Goal: Information Seeking & Learning: Understand process/instructions

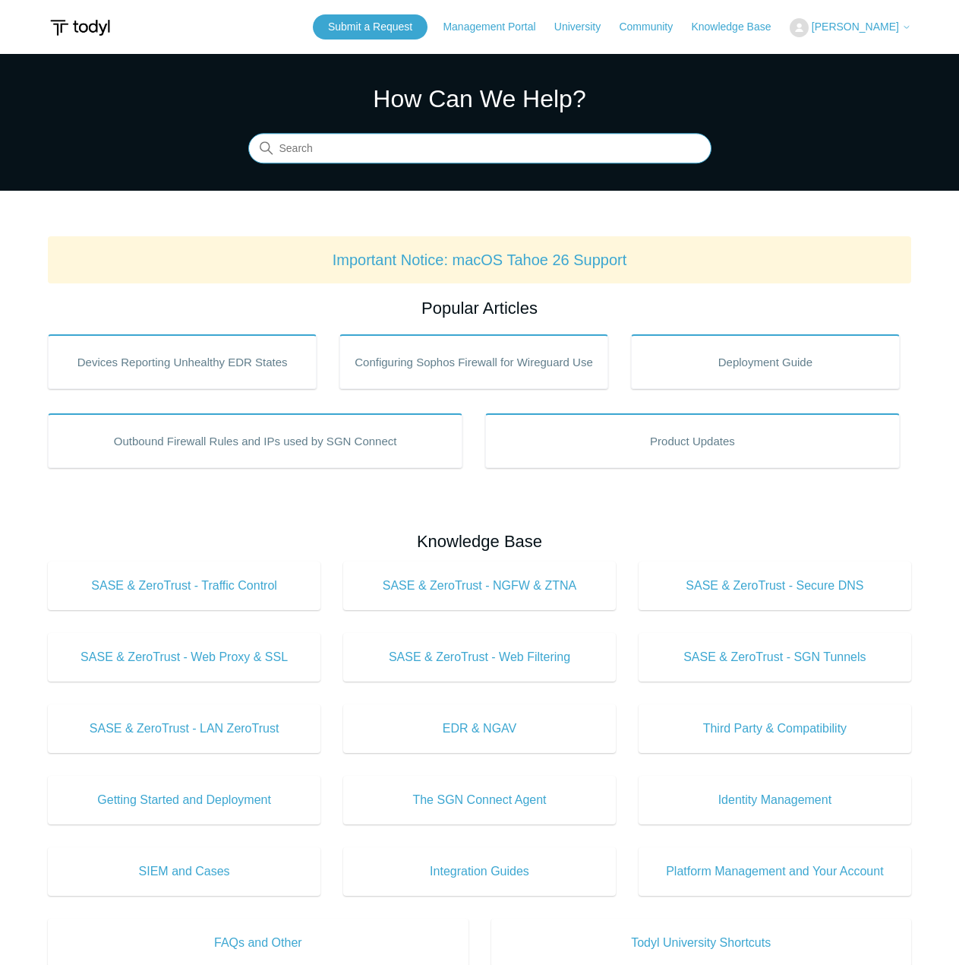
click at [371, 157] on input "Search" at bounding box center [479, 149] width 463 height 30
type input "tunnel"
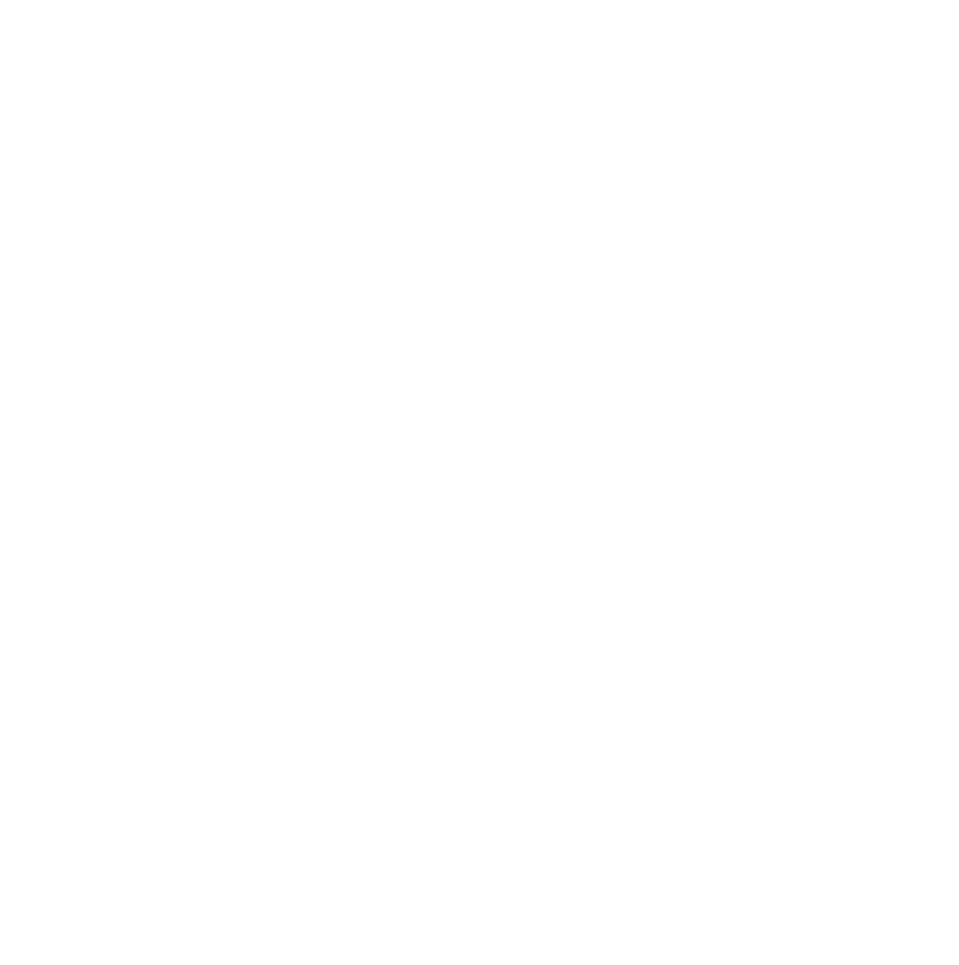
scroll to position [6684, 0]
drag, startPoint x: 257, startPoint y: 274, endPoint x: 587, endPoint y: 278, distance: 330.4
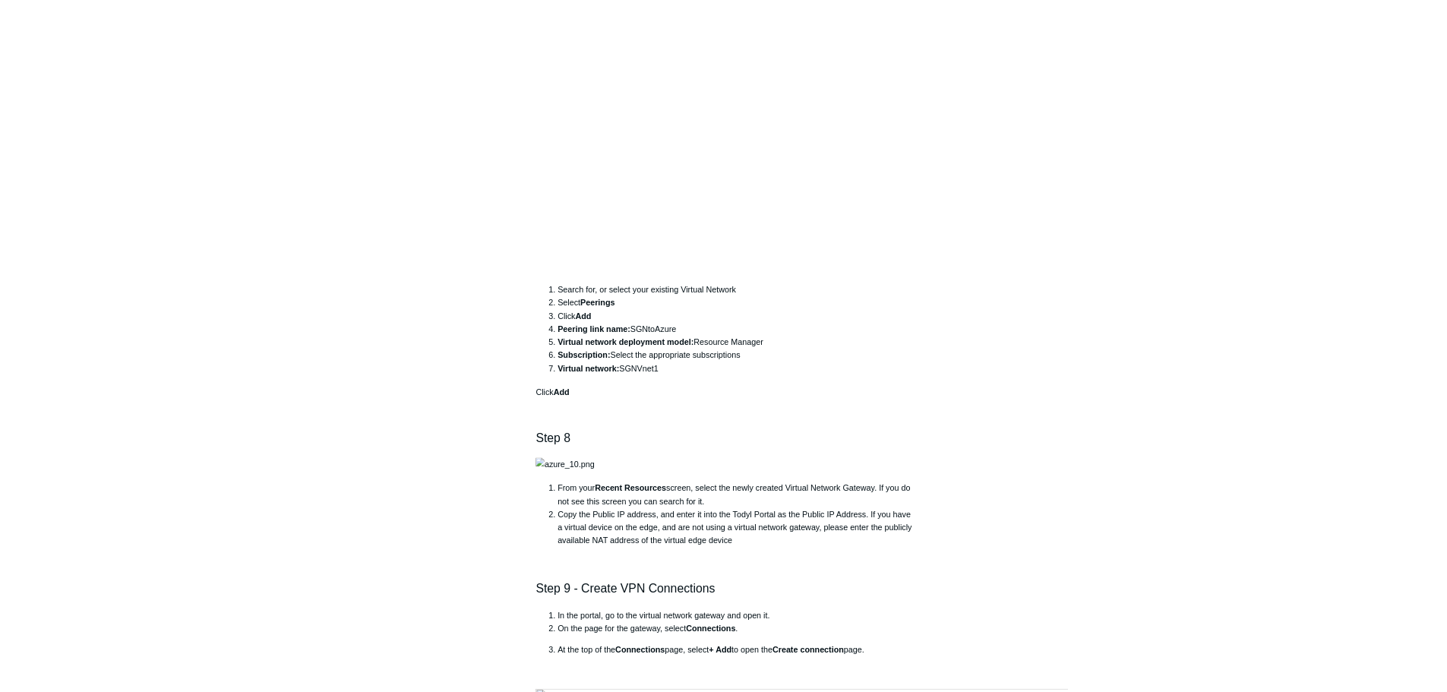
scroll to position [7899, 0]
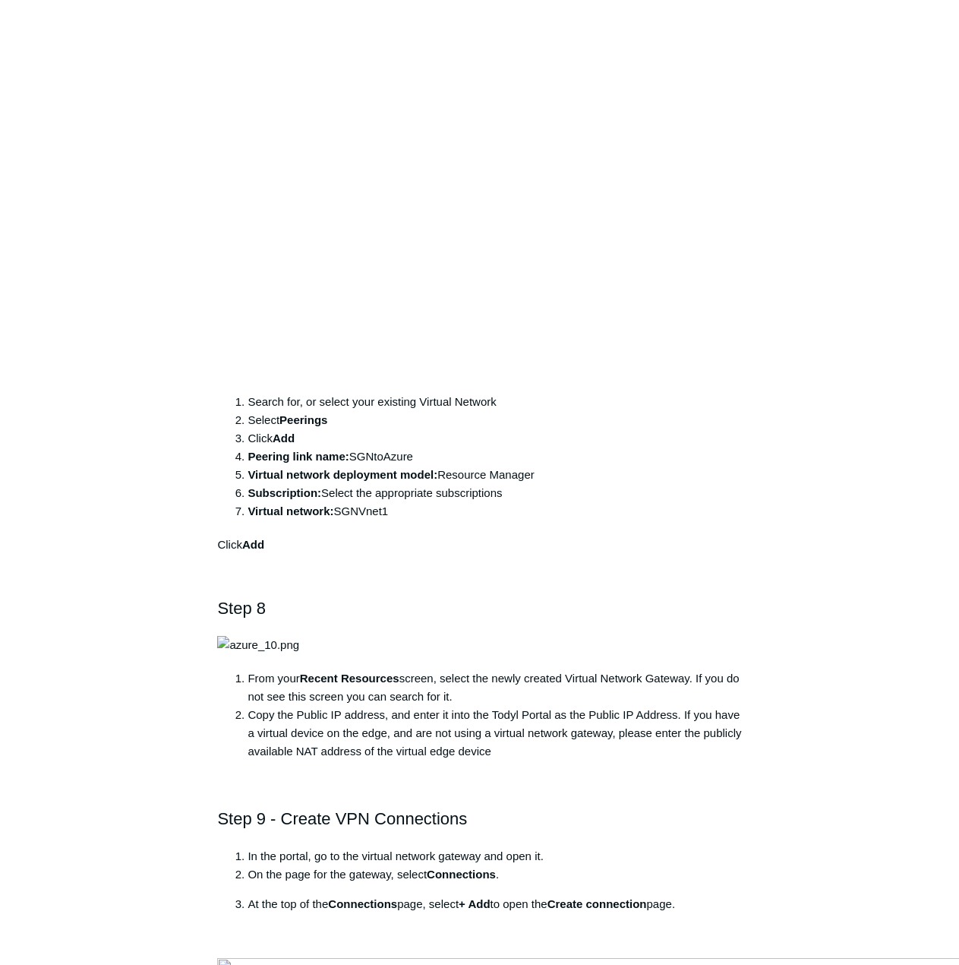
drag, startPoint x: 265, startPoint y: 464, endPoint x: 416, endPoint y: 527, distance: 163.8
drag, startPoint x: 251, startPoint y: 330, endPoint x: 700, endPoint y: 336, distance: 448.2
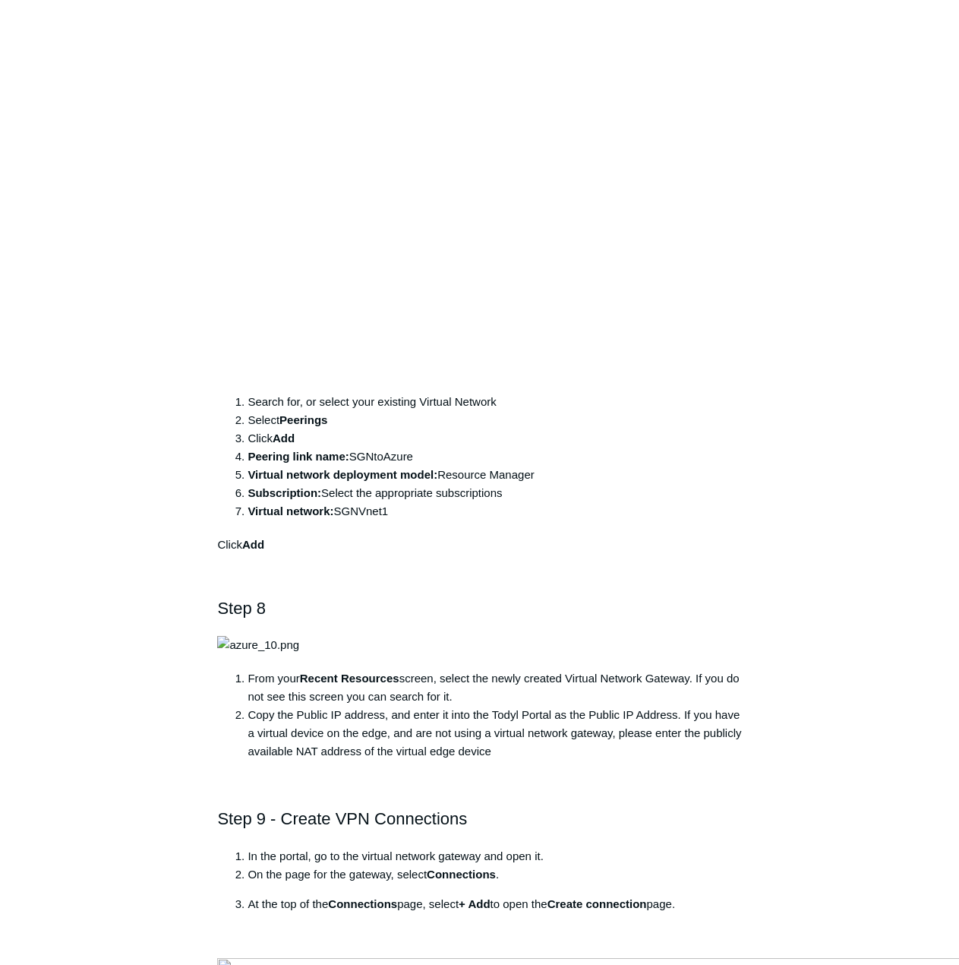
drag, startPoint x: 239, startPoint y: 466, endPoint x: 346, endPoint y: 535, distance: 127.5
drag, startPoint x: 304, startPoint y: 490, endPoint x: 396, endPoint y: 498, distance: 92.2
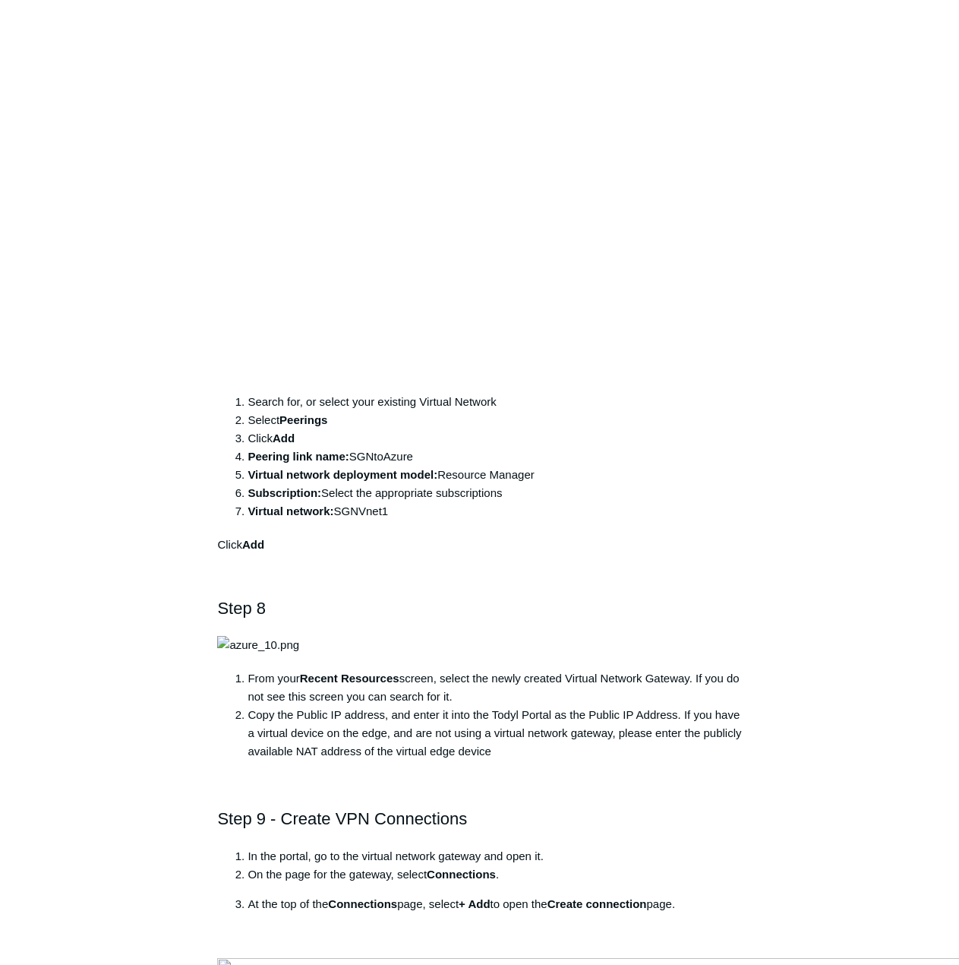
drag, startPoint x: 292, startPoint y: 523, endPoint x: 359, endPoint y: 520, distance: 66.9
drag, startPoint x: 276, startPoint y: 577, endPoint x: 379, endPoint y: 570, distance: 102.8
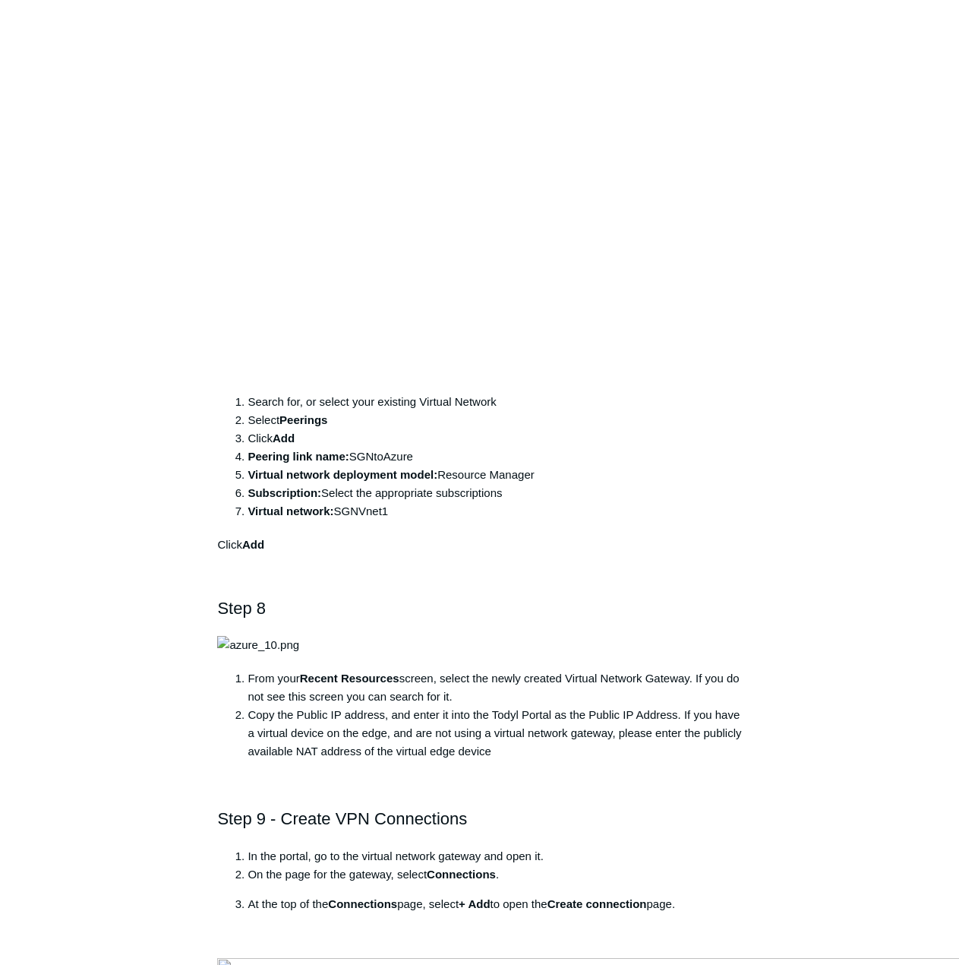
drag, startPoint x: 266, startPoint y: 628, endPoint x: 400, endPoint y: 622, distance: 133.8
drag, startPoint x: 383, startPoint y: 624, endPoint x: 439, endPoint y: 621, distance: 56.3
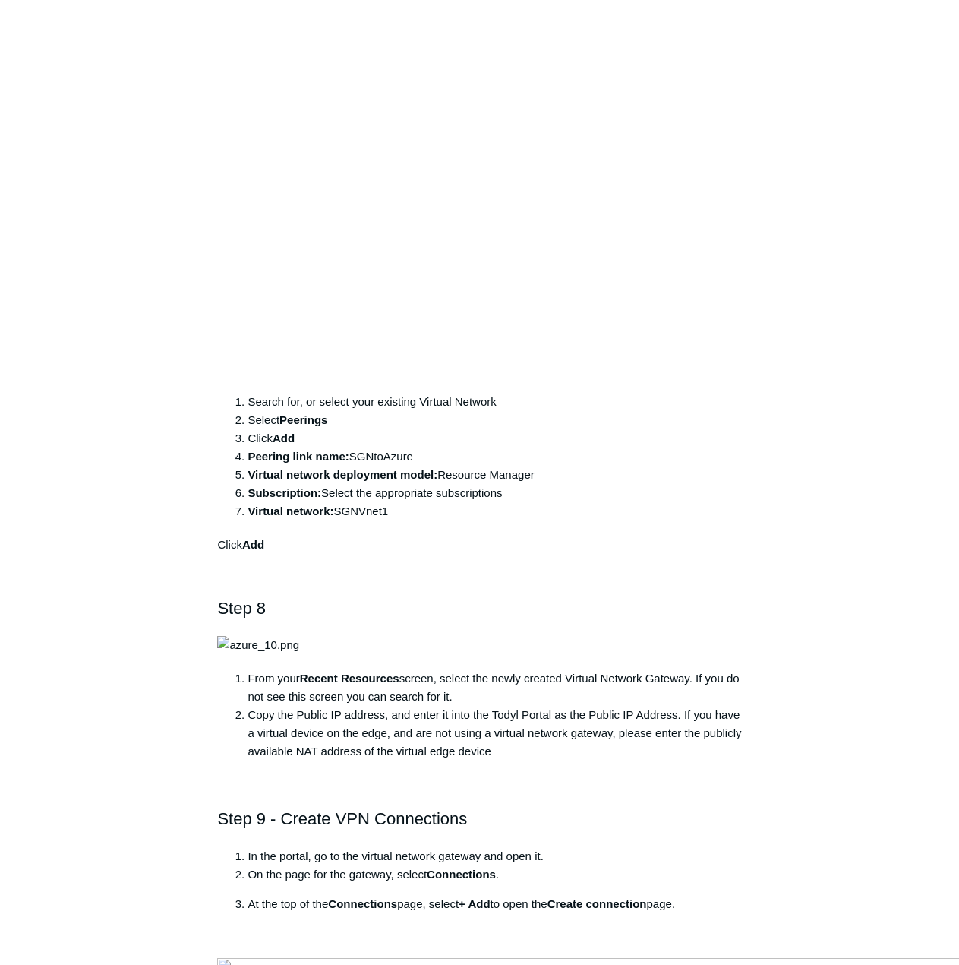
copy li "102400000"
drag, startPoint x: 409, startPoint y: 642, endPoint x: 449, endPoint y: 645, distance: 39.6
copy li "86400"
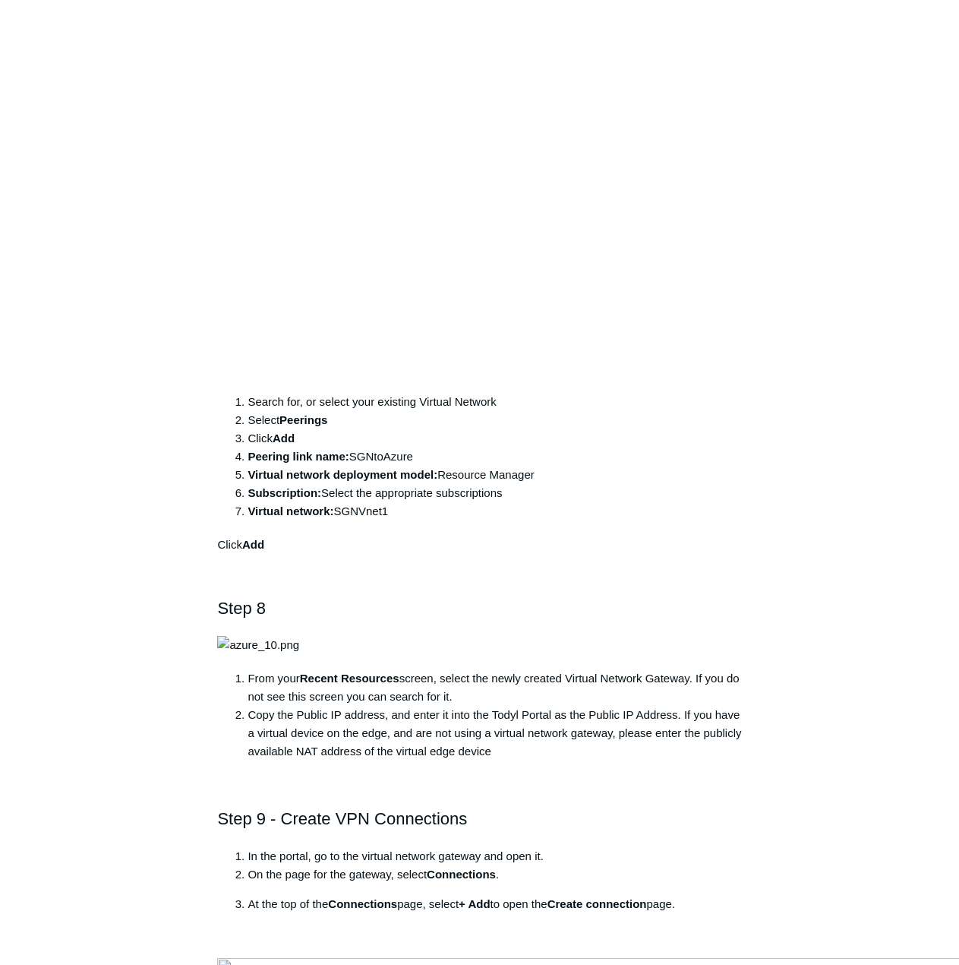
drag, startPoint x: 290, startPoint y: 677, endPoint x: 447, endPoint y: 683, distance: 157.3
drag, startPoint x: 305, startPoint y: 697, endPoint x: 431, endPoint y: 703, distance: 126.2
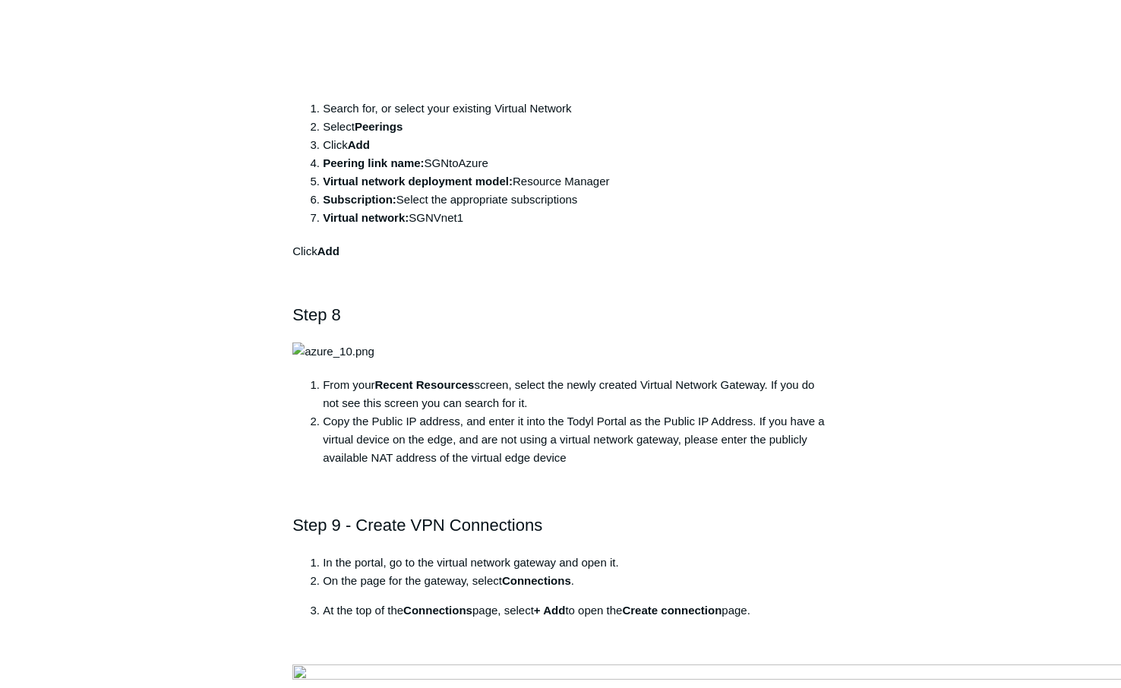
scroll to position [8203, 0]
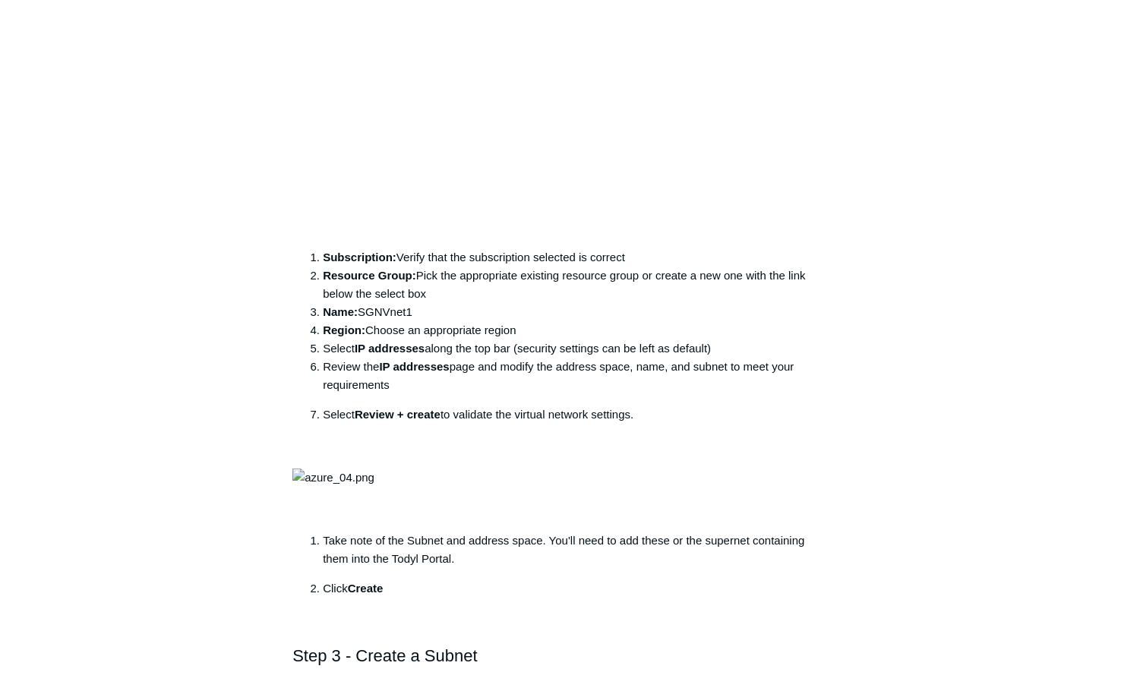
scroll to position [1219, 0]
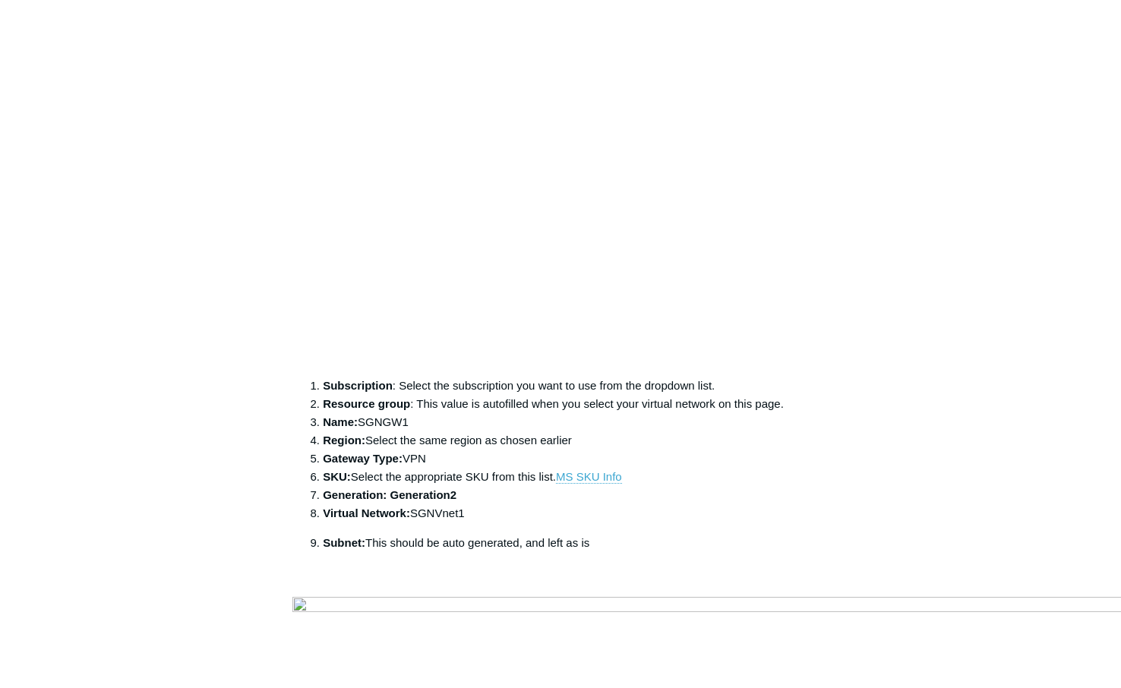
drag, startPoint x: 896, startPoint y: 264, endPoint x: 904, endPoint y: 321, distance: 58.2
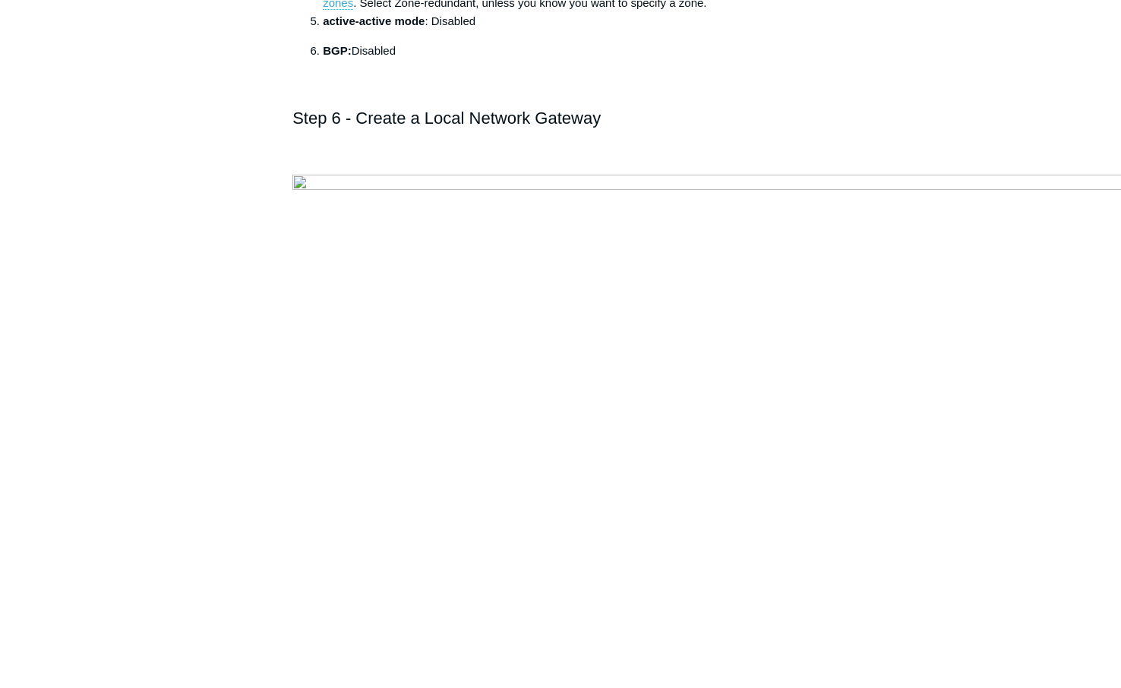
scroll to position [5013, 0]
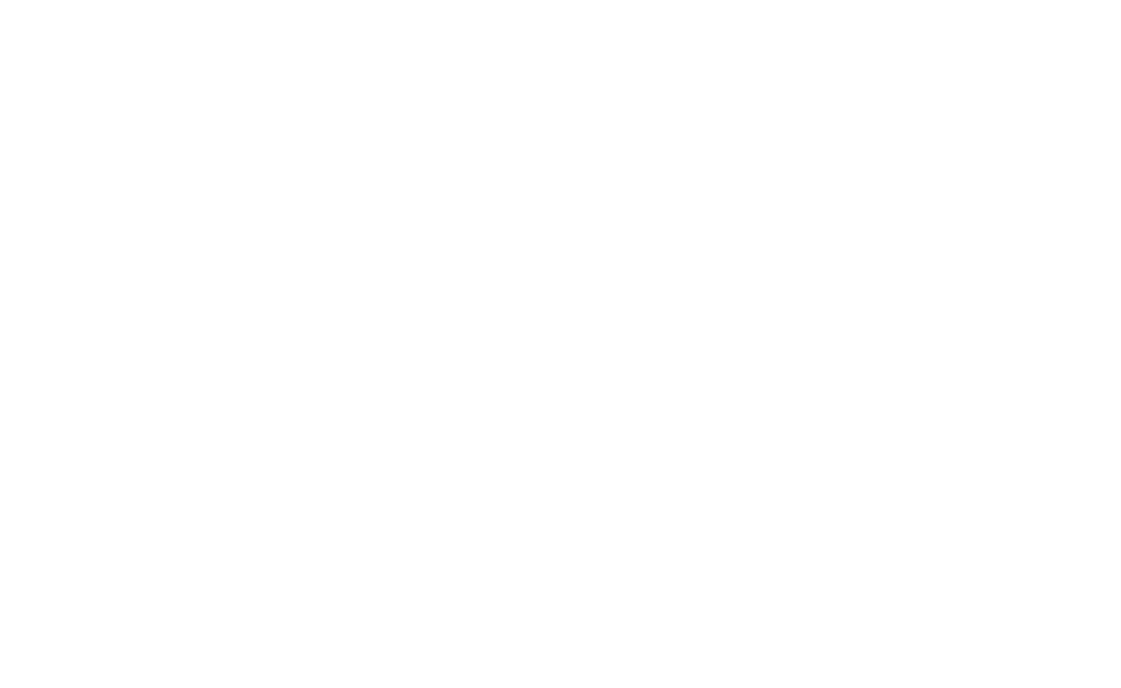
drag, startPoint x: 420, startPoint y: 204, endPoint x: 501, endPoint y: 213, distance: 81.0
drag, startPoint x: 470, startPoint y: 326, endPoint x: 598, endPoint y: 359, distance: 131.9
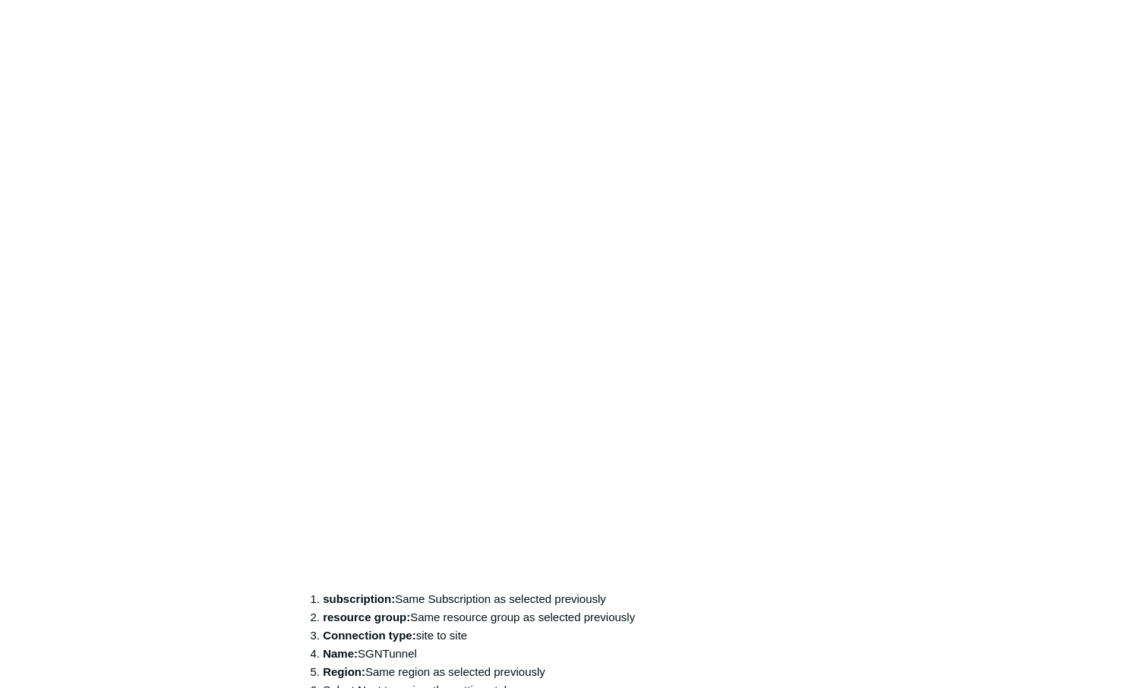
scroll to position [9625, 0]
